Goal: Task Accomplishment & Management: Manage account settings

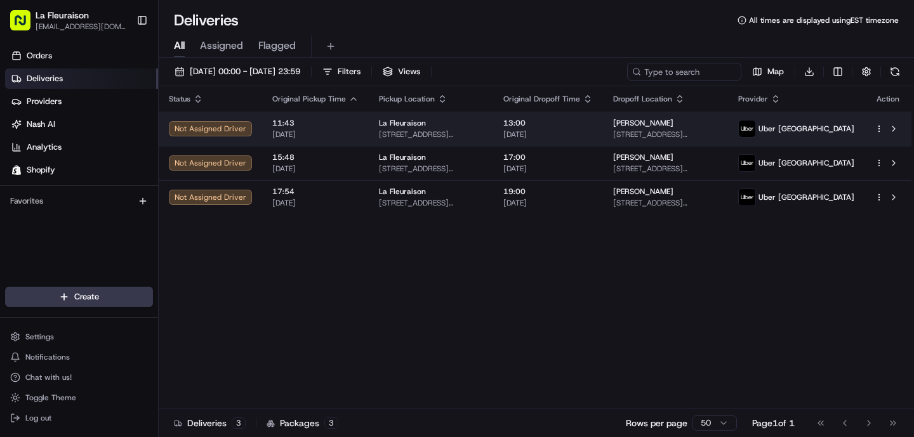
click at [571, 131] on span "[DATE]" at bounding box center [547, 134] width 89 height 10
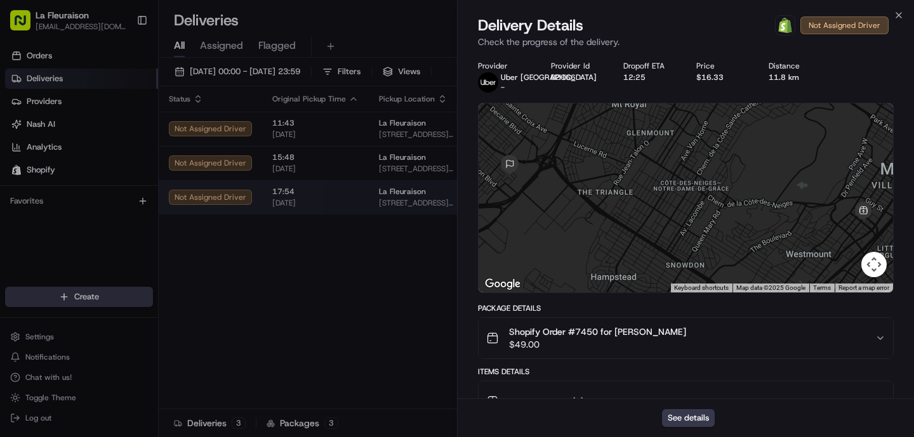
click at [375, 206] on body "La Fleuraison [EMAIL_ADDRESS][DOMAIN_NAME] Toggle Sidebar Orders Deliveries Pro…" at bounding box center [457, 218] width 914 height 437
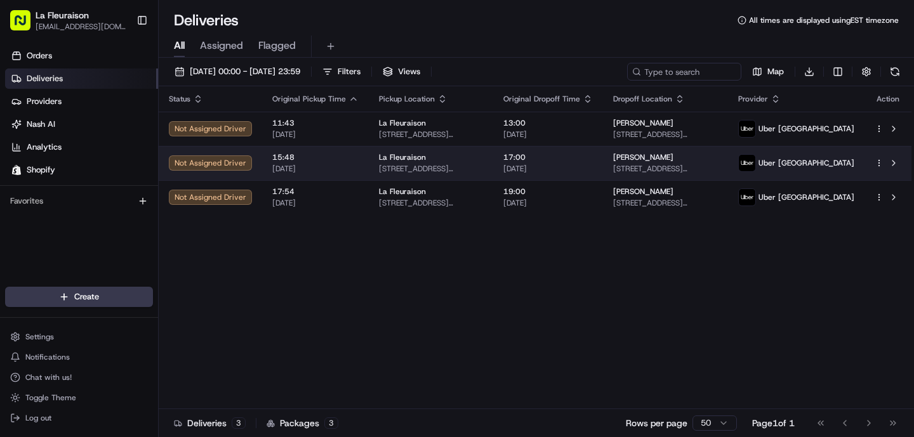
click at [593, 171] on span "[DATE]" at bounding box center [547, 169] width 89 height 10
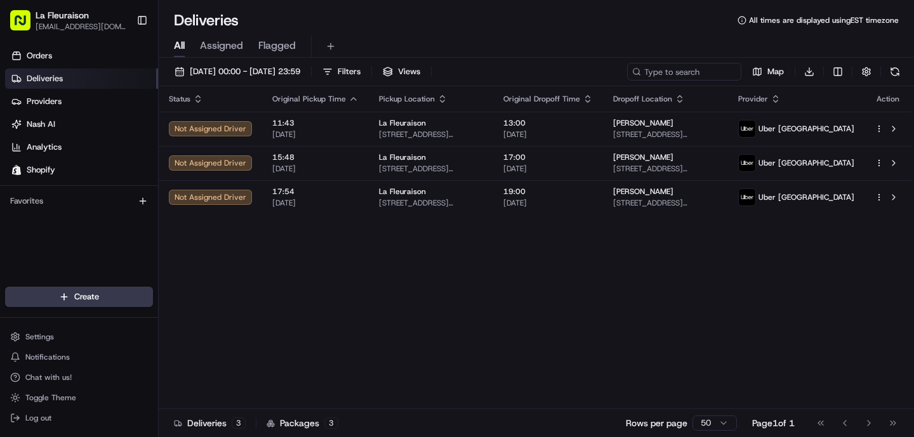
click at [395, 320] on body "La Fleuraison [EMAIL_ADDRESS][DOMAIN_NAME] Toggle Sidebar Orders Deliveries Pro…" at bounding box center [457, 218] width 914 height 437
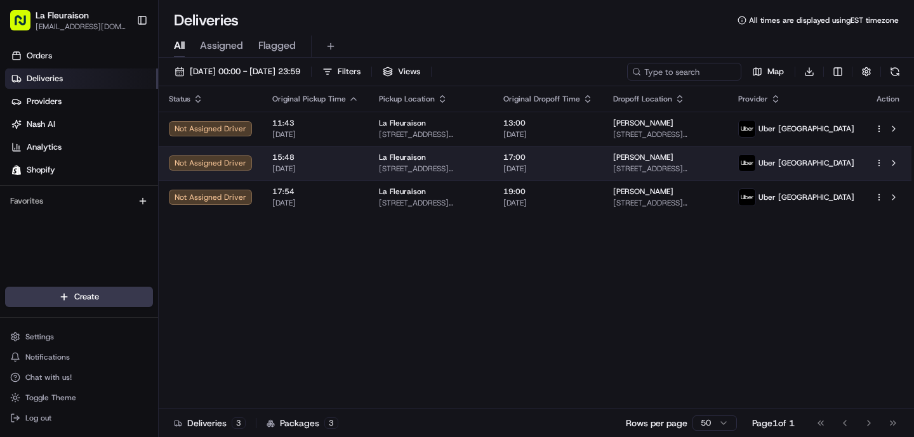
click at [544, 164] on span "[DATE]" at bounding box center [547, 169] width 89 height 10
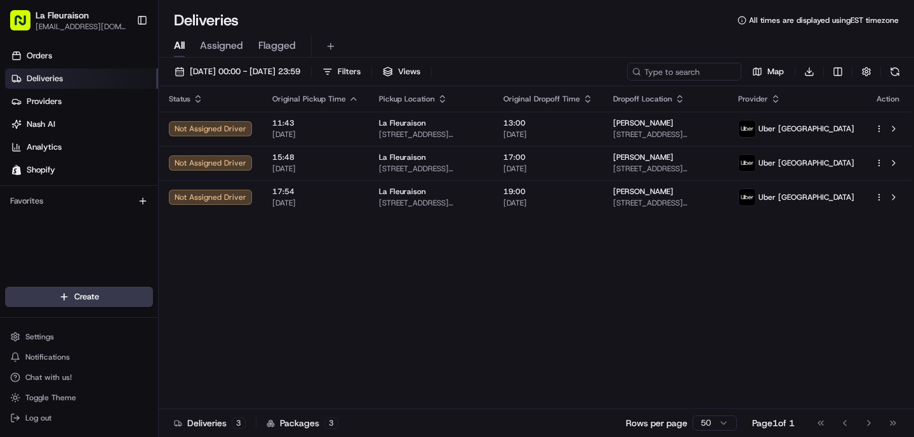
click at [429, 314] on body "La Fleuraison [EMAIL_ADDRESS][DOMAIN_NAME] Toggle Sidebar Orders Deliveries Pro…" at bounding box center [457, 218] width 914 height 437
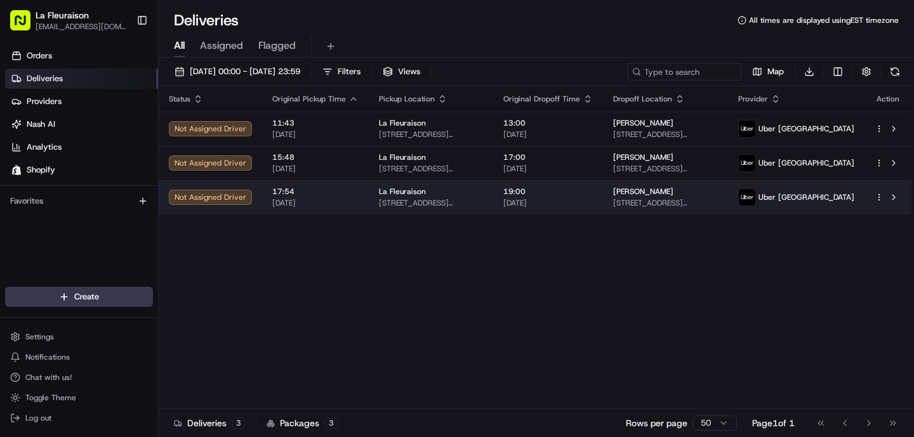
click at [563, 189] on span "19:00" at bounding box center [547, 192] width 89 height 10
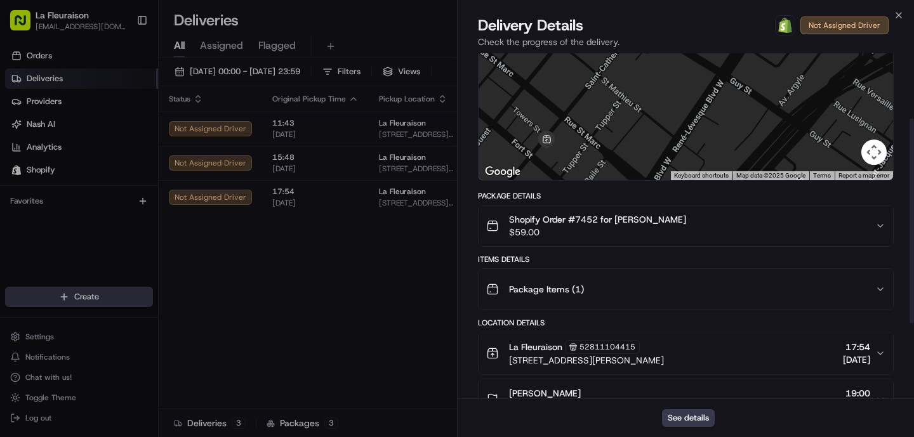
scroll to position [119, 0]
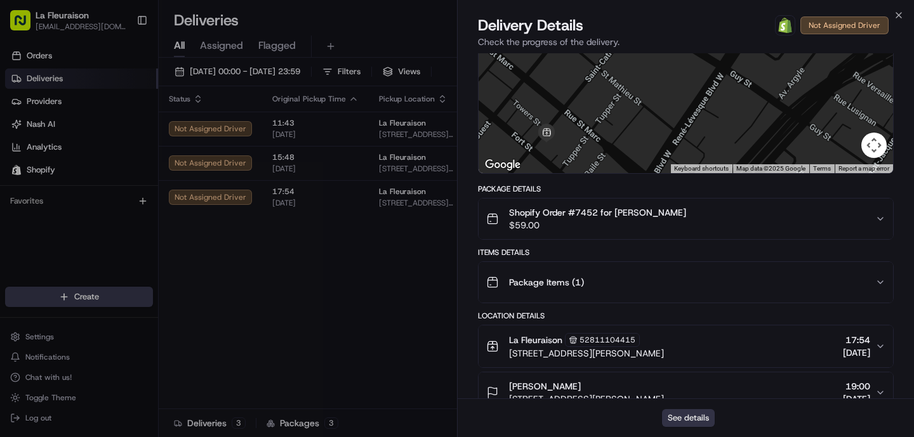
click at [678, 422] on button "See details" at bounding box center [688, 418] width 53 height 18
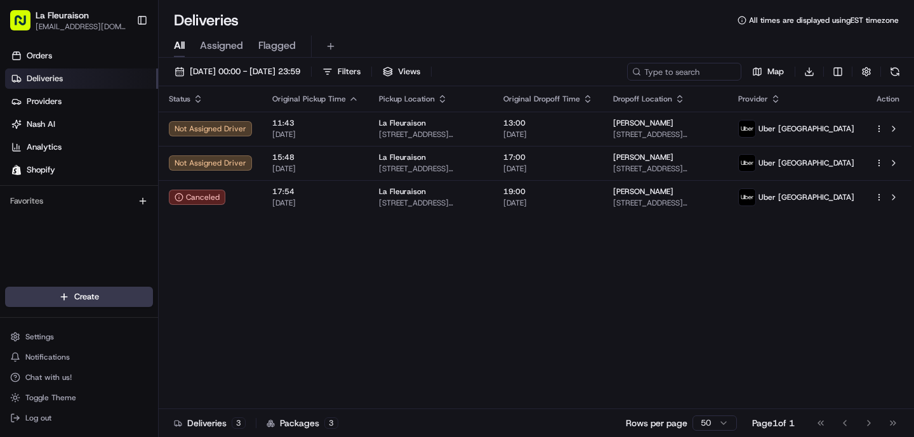
click at [355, 282] on body "La Fleuraison [EMAIL_ADDRESS][DOMAIN_NAME] Toggle Sidebar Orders Deliveries Pro…" at bounding box center [457, 218] width 914 height 437
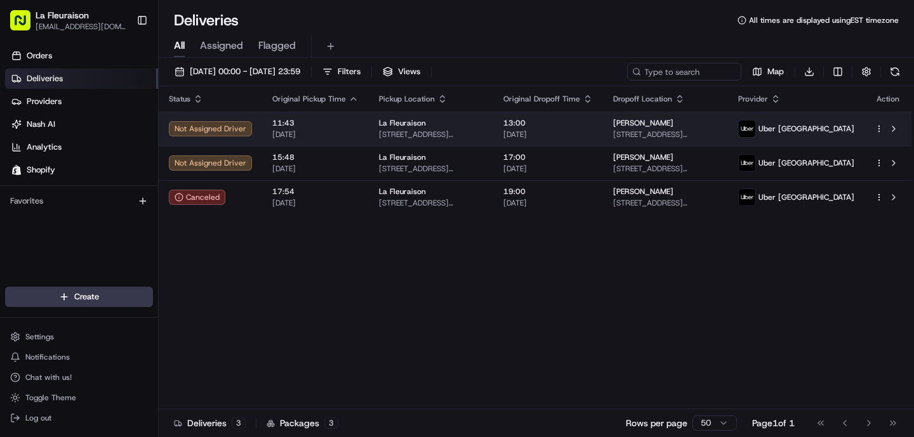
click at [593, 134] on span "[DATE]" at bounding box center [547, 134] width 89 height 10
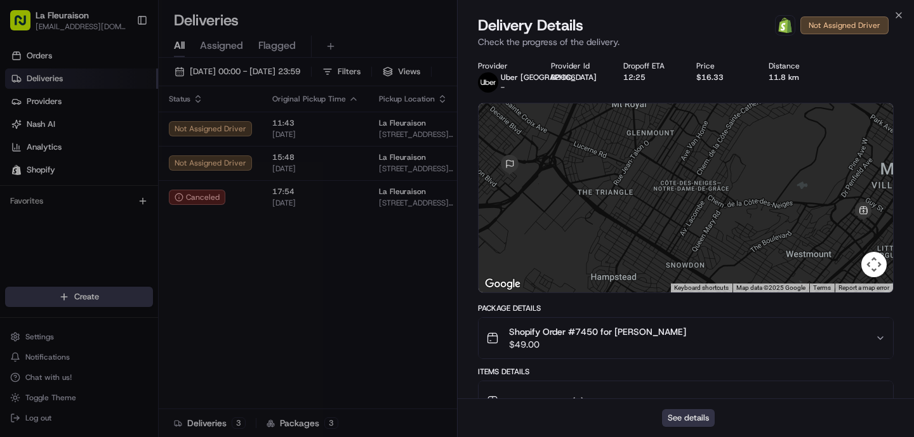
click at [700, 426] on button "See details" at bounding box center [688, 418] width 53 height 18
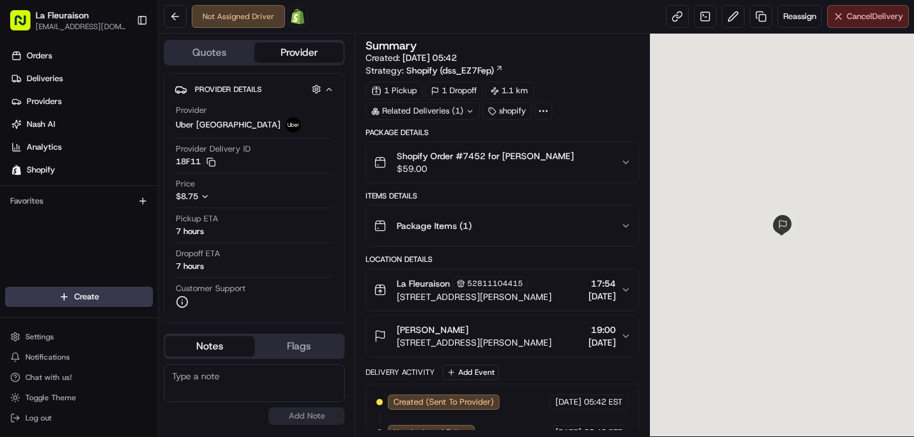
click at [849, 18] on span "Cancel Delivery" at bounding box center [874, 16] width 56 height 11
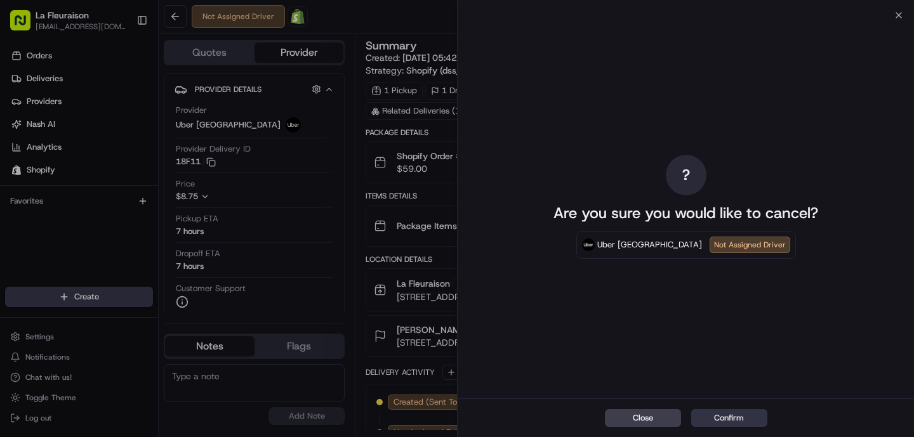
click at [725, 414] on button "Confirm" at bounding box center [729, 418] width 76 height 18
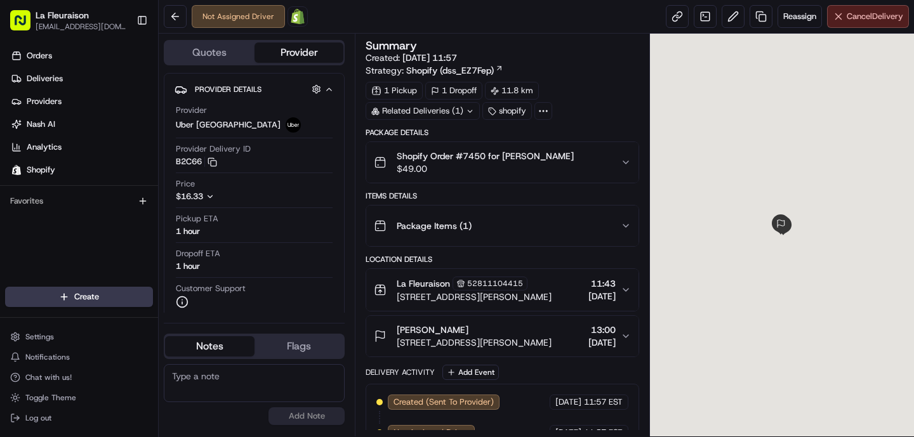
click at [888, 19] on span "Cancel Delivery" at bounding box center [874, 16] width 56 height 11
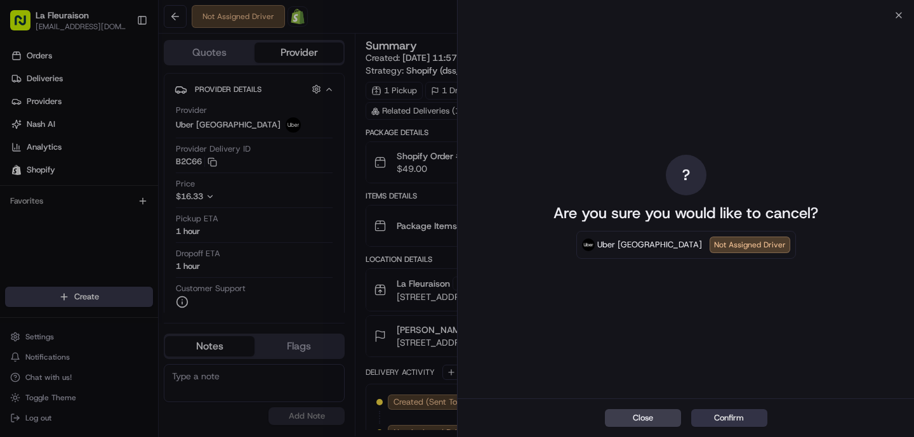
click at [713, 411] on button "Confirm" at bounding box center [729, 418] width 76 height 18
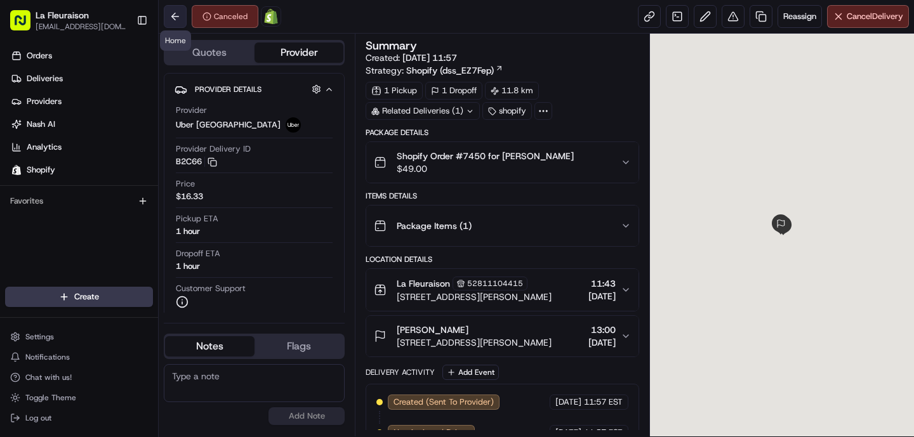
click at [176, 16] on button at bounding box center [175, 16] width 23 height 23
